Goal: Check status: Check status

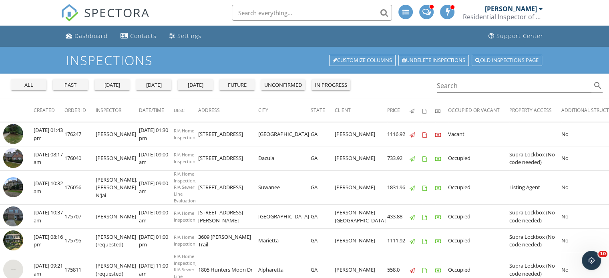
click at [13, 133] on img at bounding box center [13, 134] width 20 height 20
click at [234, 89] on div "future" at bounding box center [237, 85] width 29 height 8
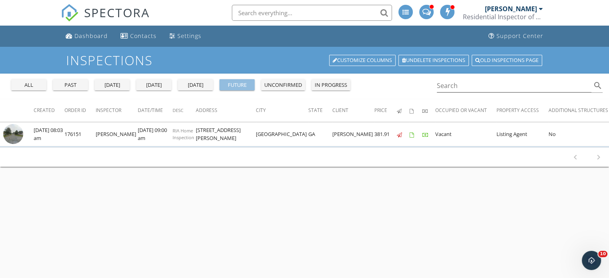
click at [234, 89] on div "future" at bounding box center [237, 85] width 29 height 8
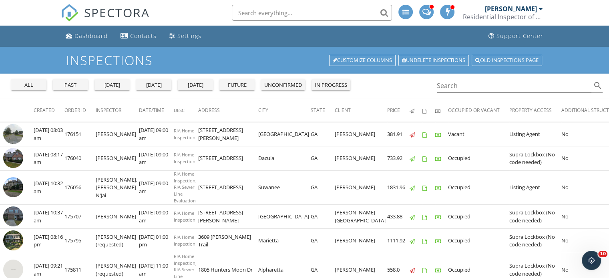
click at [10, 135] on img at bounding box center [13, 134] width 20 height 20
drag, startPoint x: 189, startPoint y: 134, endPoint x: 290, endPoint y: 136, distance: 101.0
click at [290, 136] on tr "check_box_outline_blank [DATE] 08:03 am 176151 [PERSON_NAME] [DATE] 09:00 am RI…" at bounding box center [480, 134] width 960 height 24
copy tr "[STREET_ADDRESS][PERSON_NAME]"
click at [238, 87] on div "future" at bounding box center [237, 85] width 29 height 8
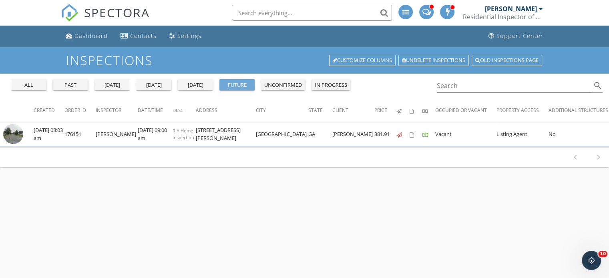
click at [238, 87] on div "future" at bounding box center [237, 85] width 29 height 8
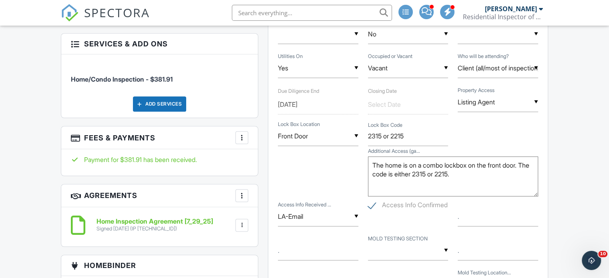
scroll to position [566, 0]
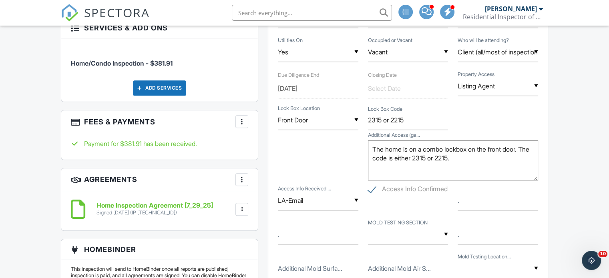
click at [241, 125] on div at bounding box center [242, 122] width 8 height 8
click at [280, 194] on li "View Invoice" at bounding box center [282, 186] width 84 height 20
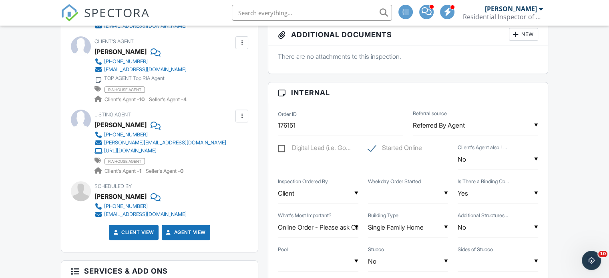
scroll to position [0, 0]
